Goal: Task Accomplishment & Management: Complete application form

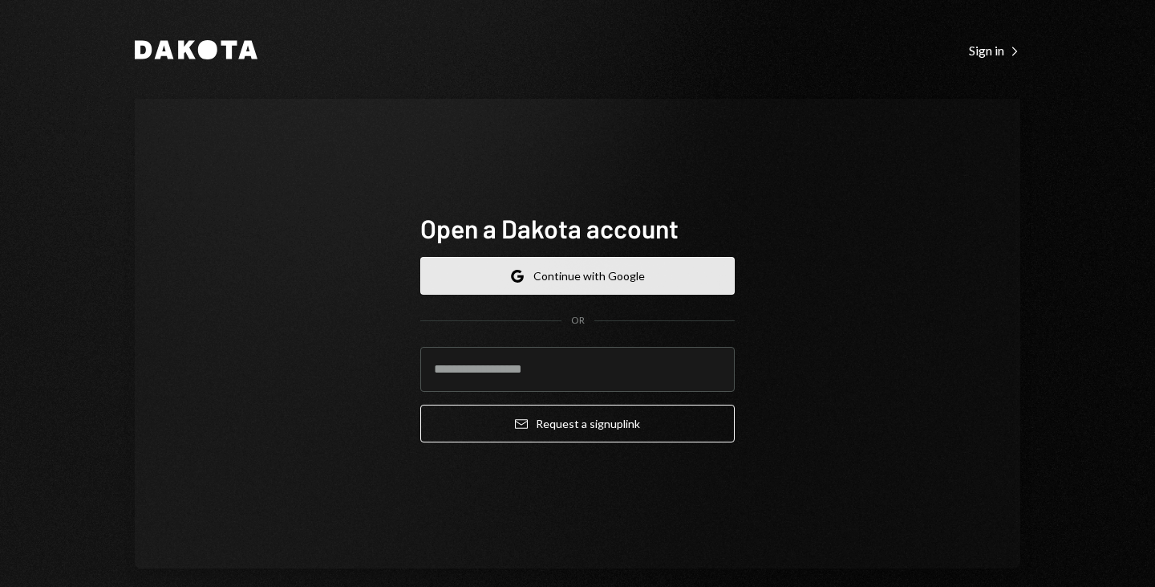
click at [480, 272] on button "Google Continue with Google" at bounding box center [577, 276] width 315 height 38
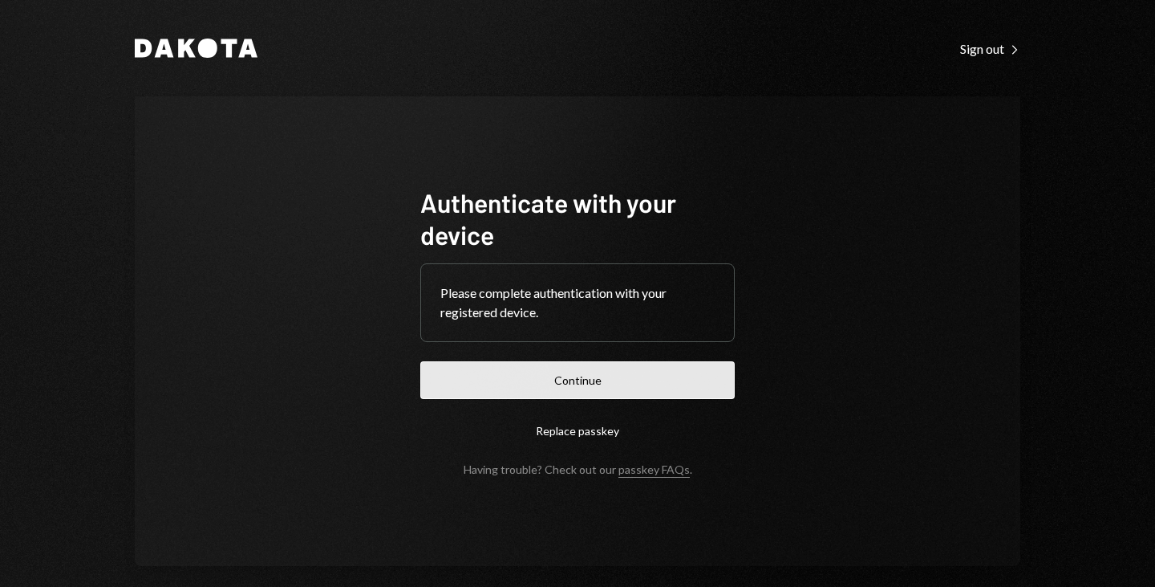
click at [509, 382] on button "Continue" at bounding box center [577, 380] width 315 height 38
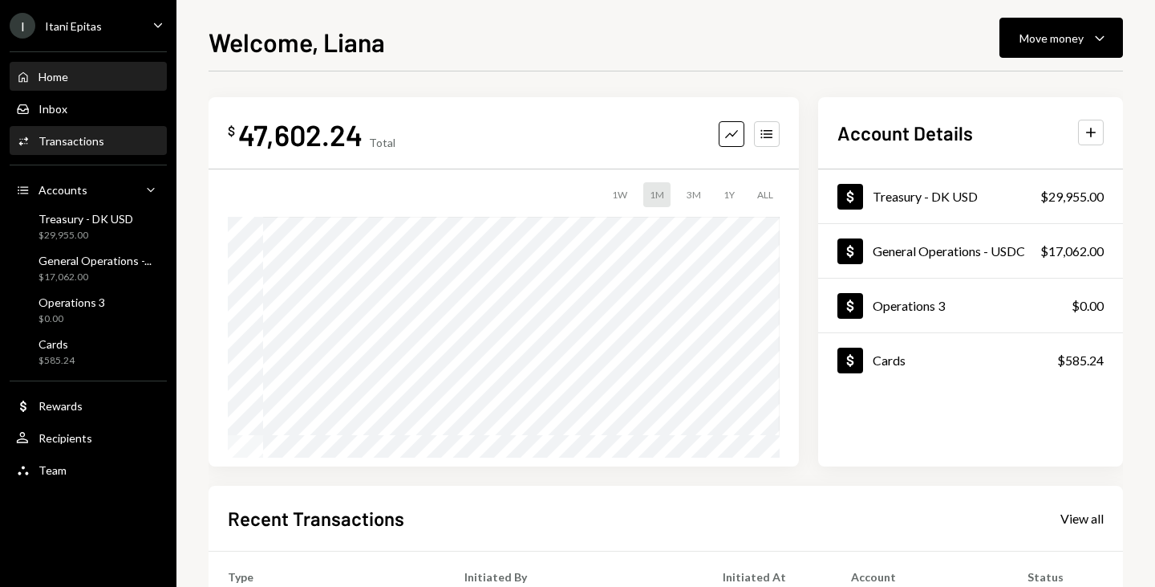
click at [95, 147] on div "Transactions" at bounding box center [72, 141] width 66 height 14
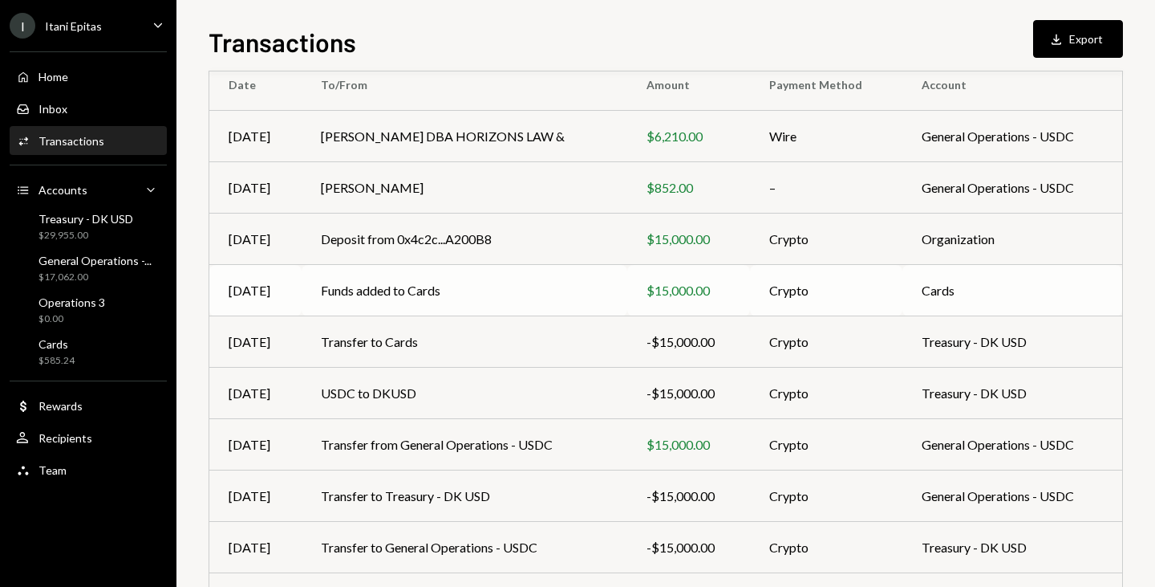
scroll to position [251, 0]
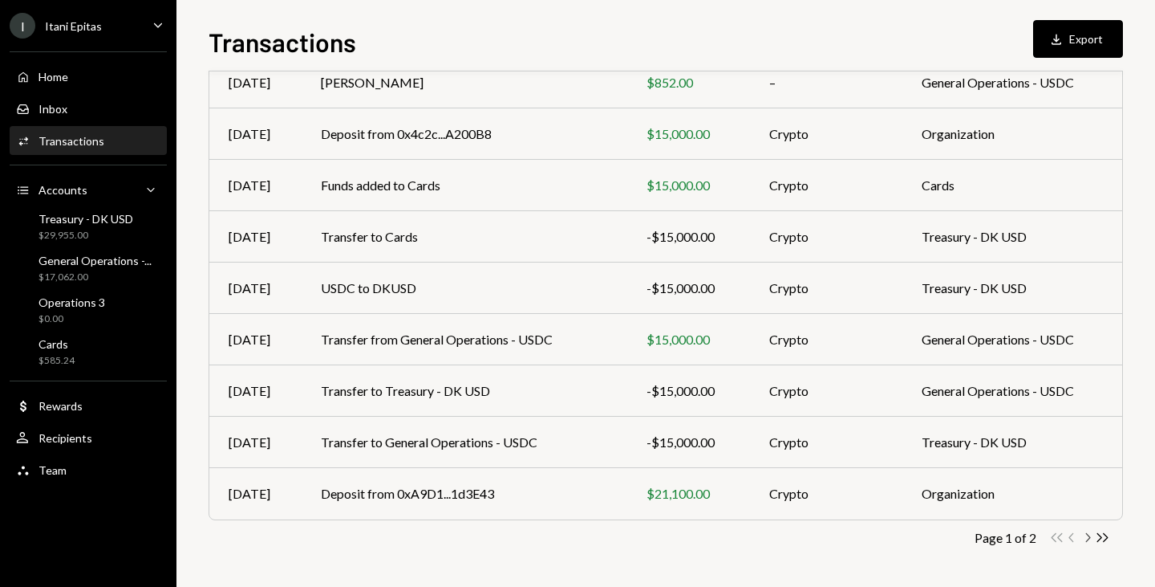
click at [1083, 534] on icon "Chevron Right" at bounding box center [1087, 537] width 15 height 15
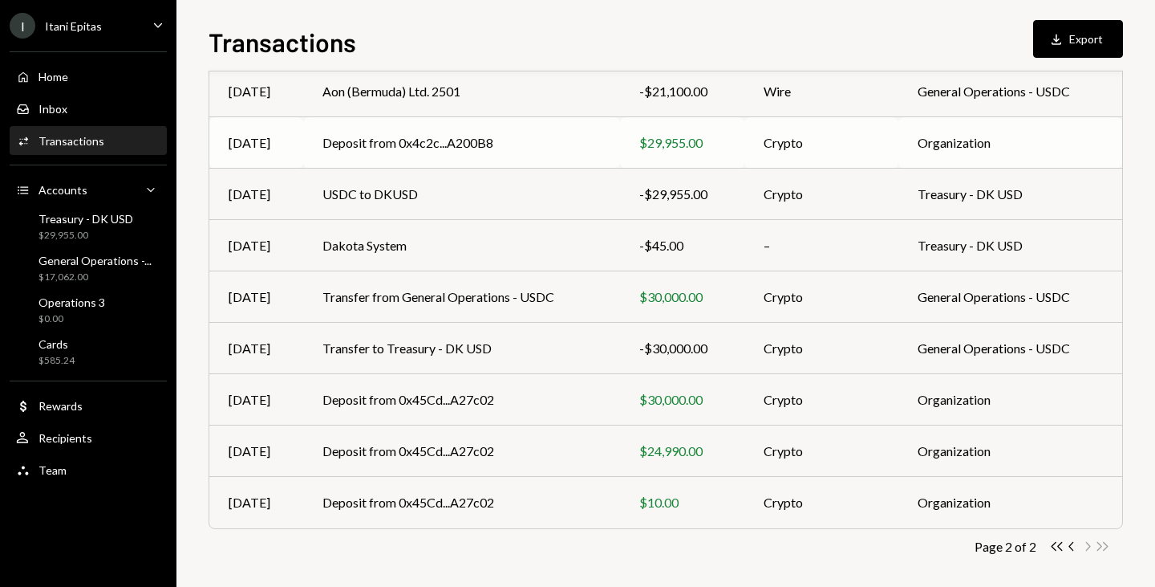
scroll to position [192, 0]
click at [1070, 542] on icon "Chevron Left" at bounding box center [1072, 545] width 15 height 15
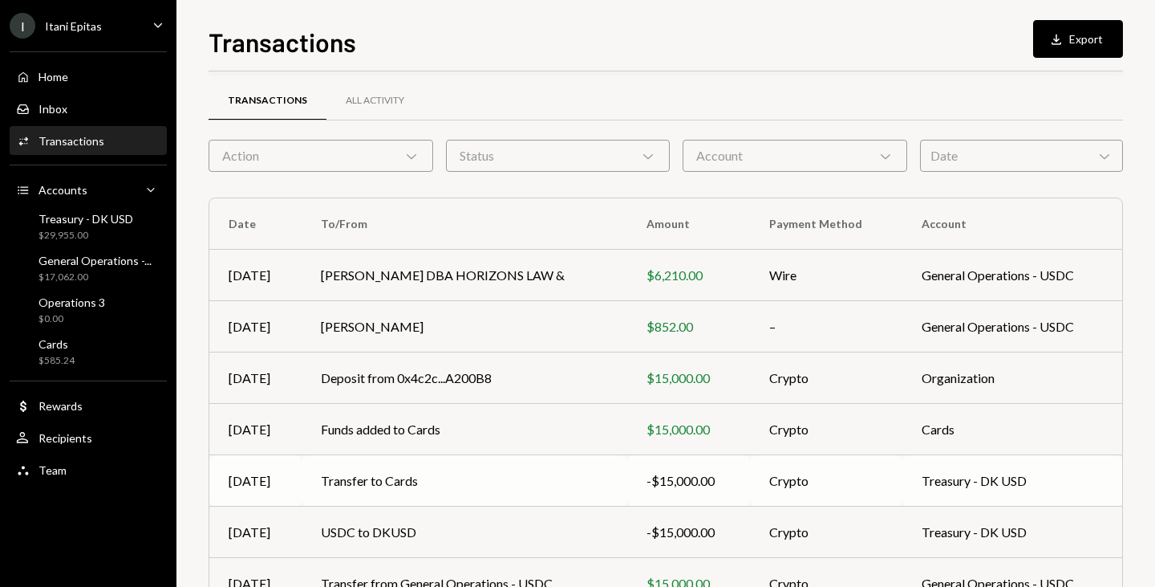
scroll to position [6, 0]
click at [120, 136] on div "Activities Transactions" at bounding box center [88, 141] width 144 height 14
click at [50, 112] on div "Inbox" at bounding box center [53, 109] width 29 height 14
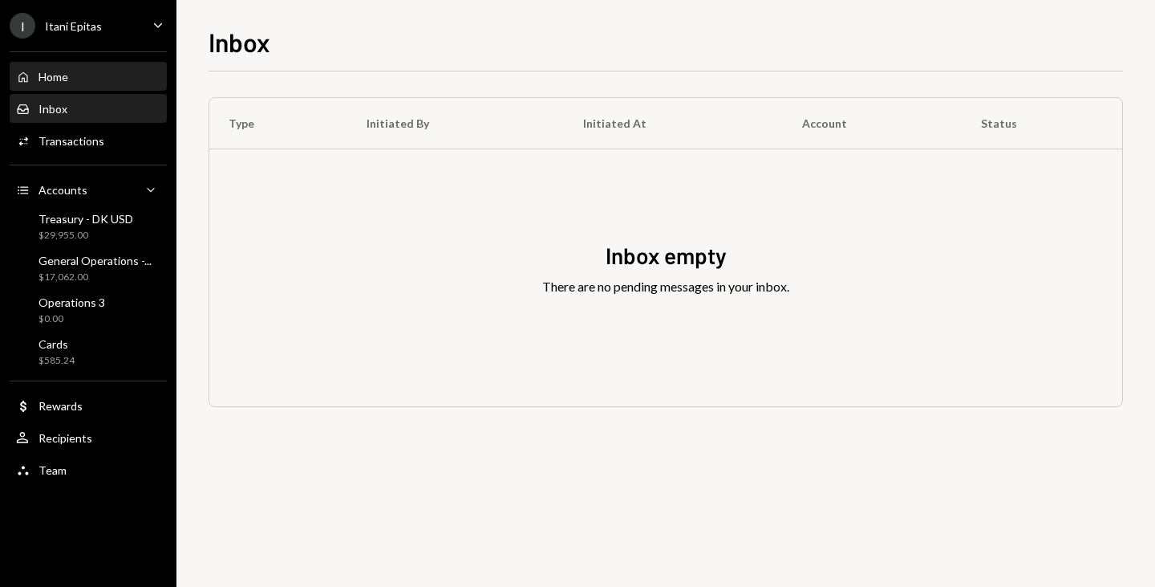
click at [67, 83] on div "Home Home" at bounding box center [88, 76] width 144 height 27
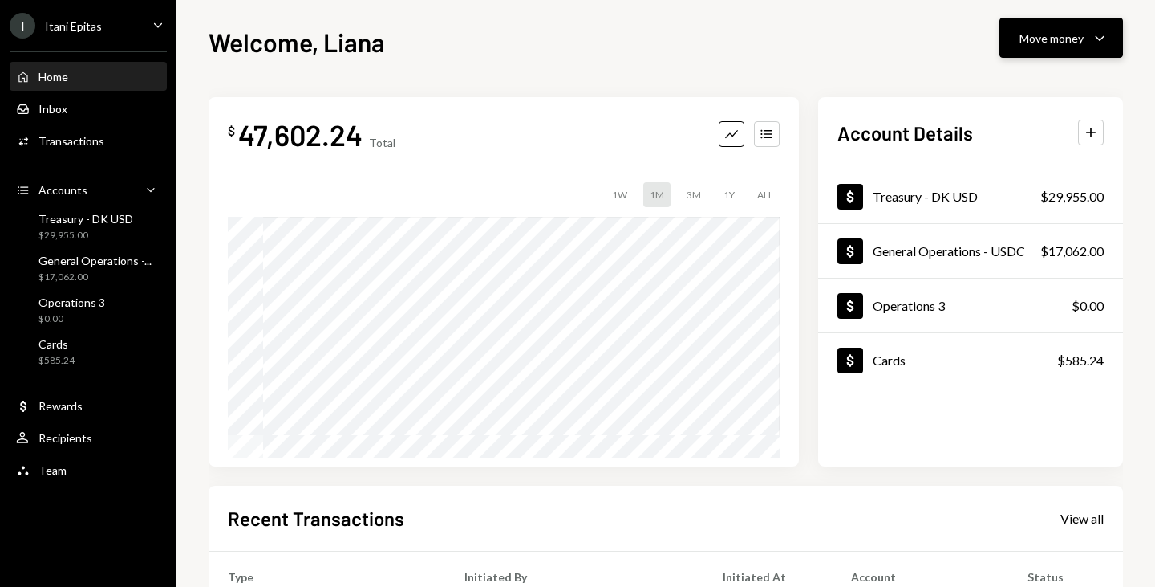
click at [1102, 43] on icon "Caret Down" at bounding box center [1099, 37] width 19 height 19
click at [1076, 87] on div "Send" at bounding box center [1048, 86] width 117 height 17
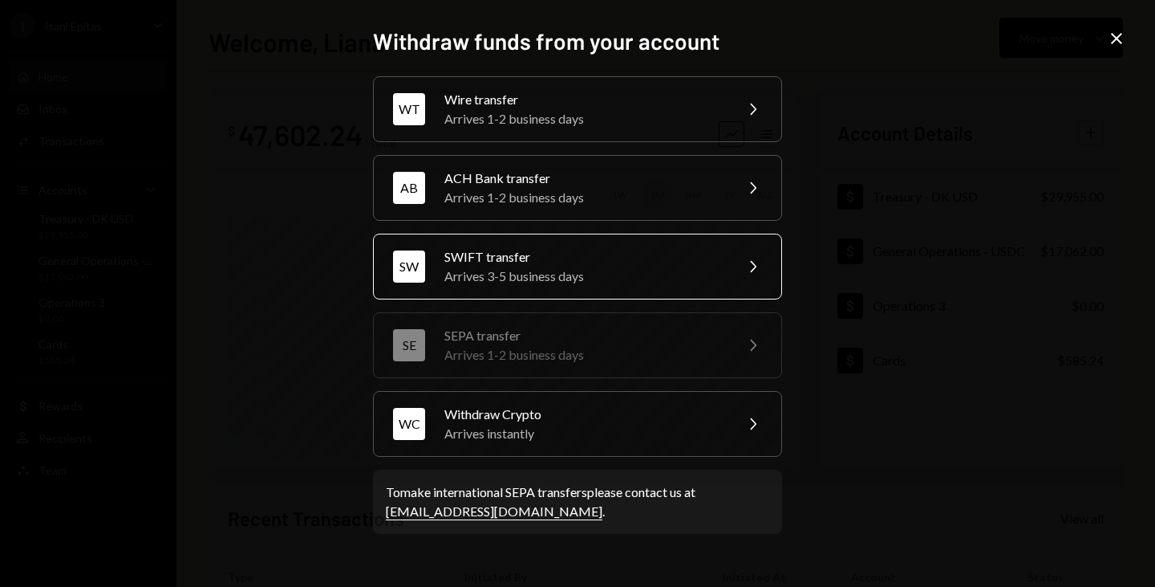
click at [537, 282] on div "Arrives 3-5 business days" at bounding box center [583, 275] width 279 height 19
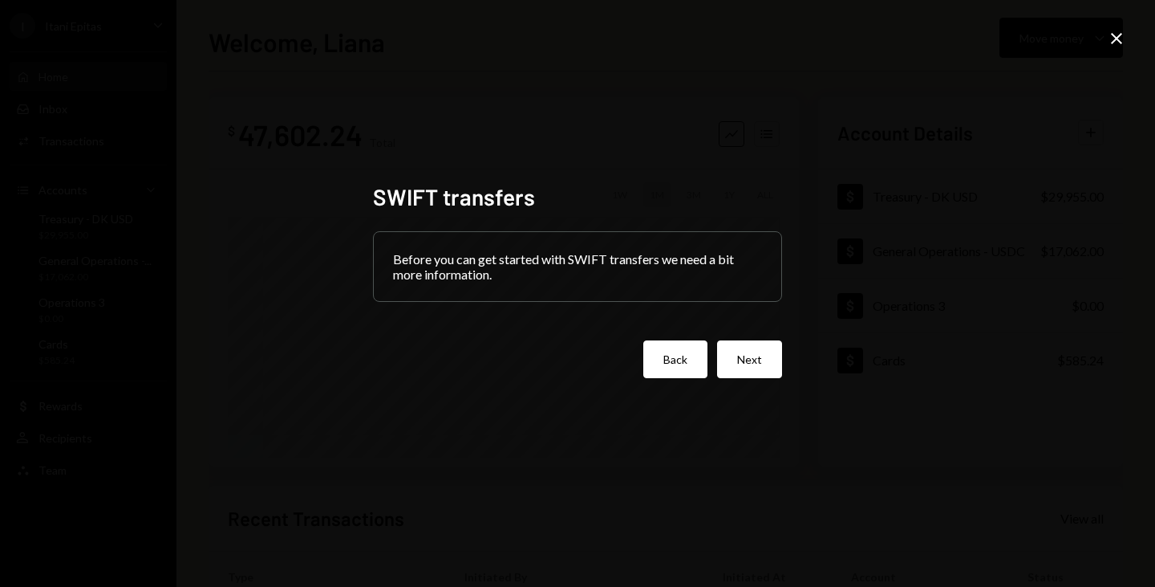
click at [674, 355] on button "Back" at bounding box center [675, 359] width 64 height 38
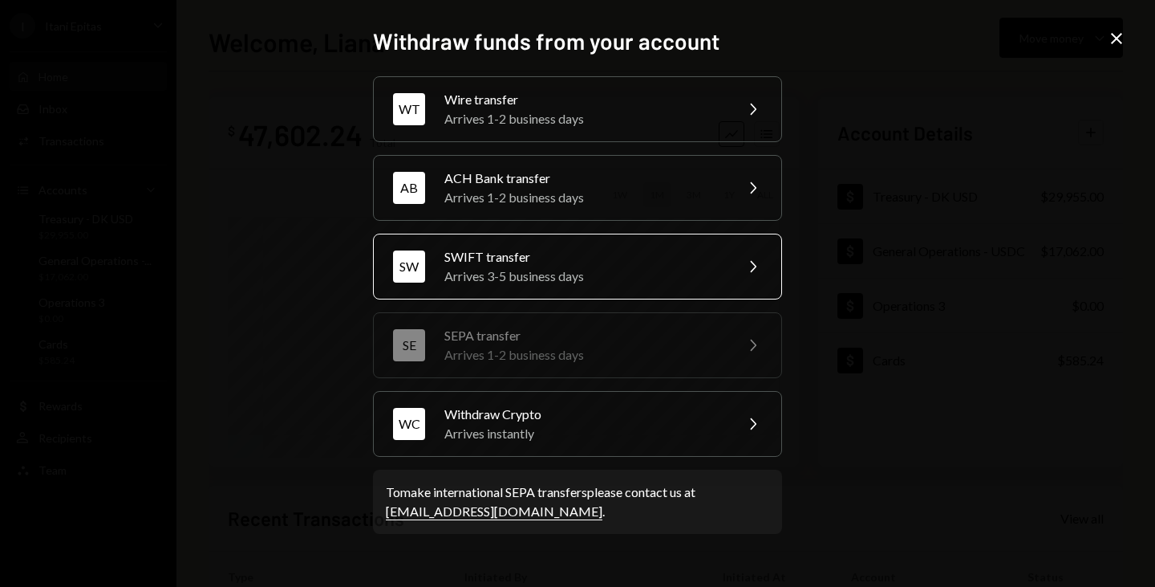
click at [526, 269] on div "Arrives 3-5 business days" at bounding box center [583, 275] width 279 height 19
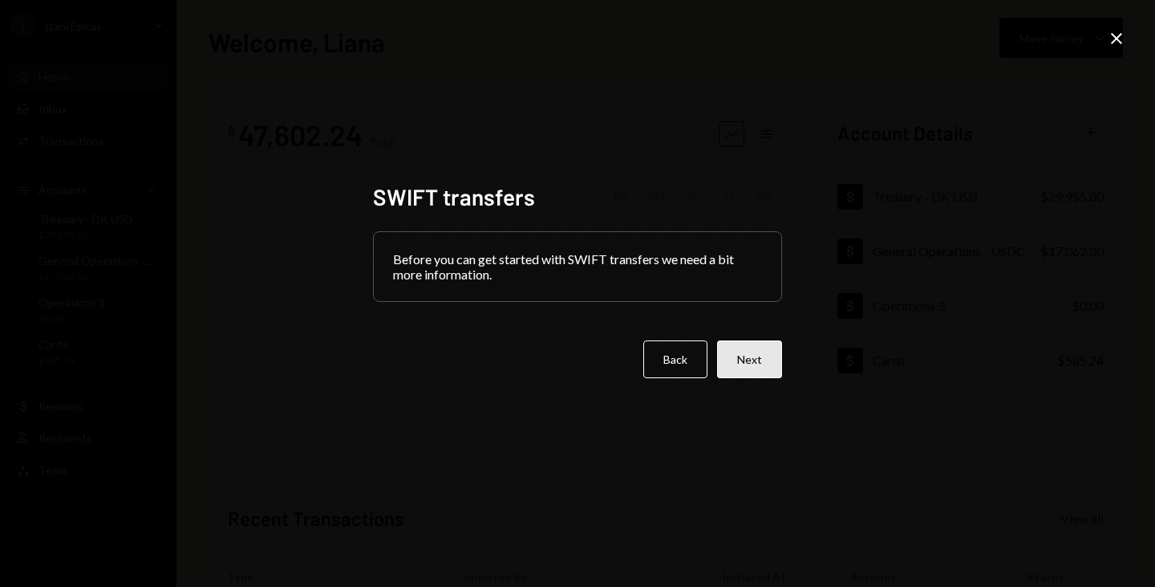
click at [745, 369] on button "Next" at bounding box center [749, 359] width 65 height 38
